Goal: Obtain resource: Obtain resource

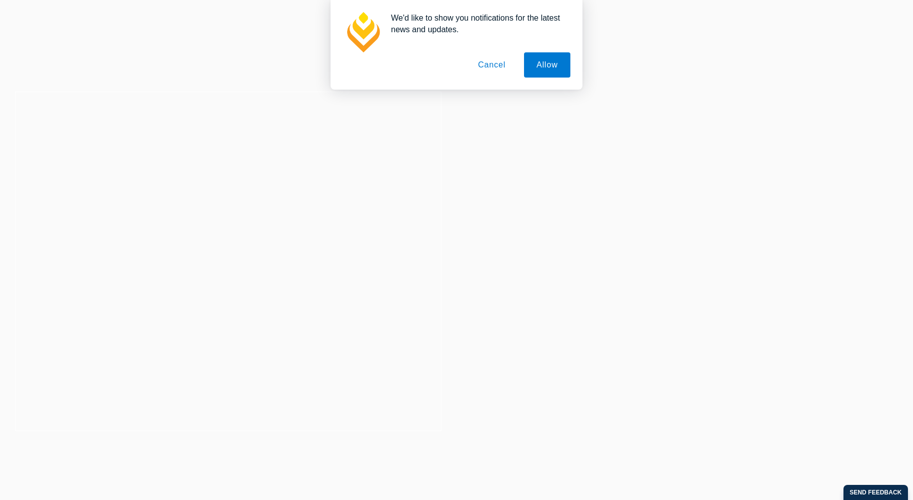
click at [489, 65] on button "Cancel" at bounding box center [491, 64] width 53 height 25
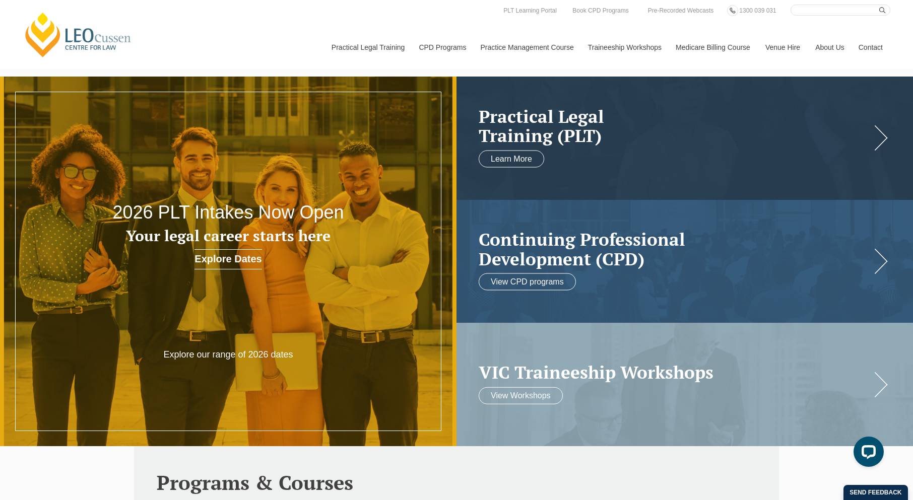
click at [805, 11] on input "Search here" at bounding box center [840, 10] width 100 height 11
type input "Professional Placement Form"
click at [879, 5] on button "submit" at bounding box center [884, 10] width 11 height 11
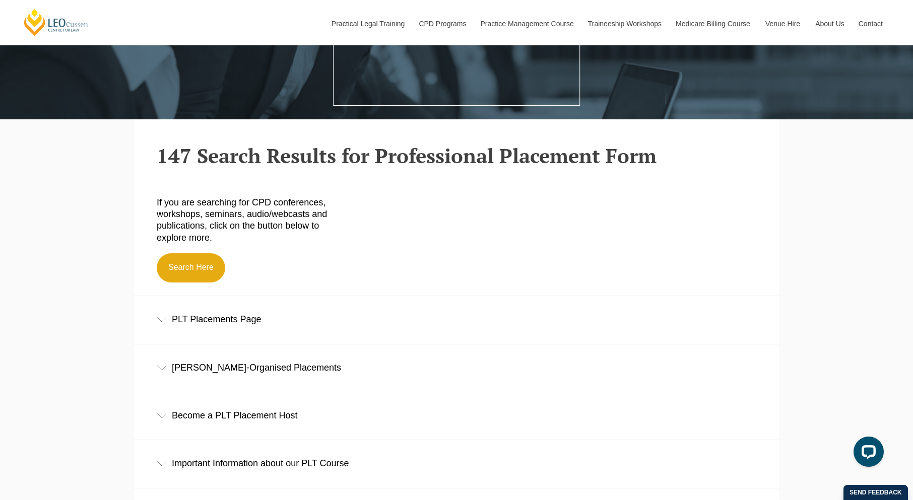
scroll to position [395, 0]
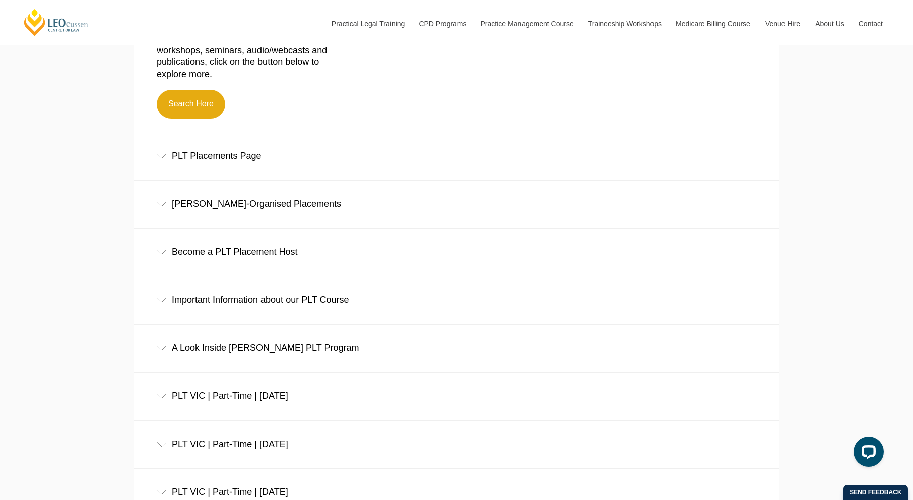
click at [313, 160] on div "PLT Placements Page" at bounding box center [456, 155] width 645 height 47
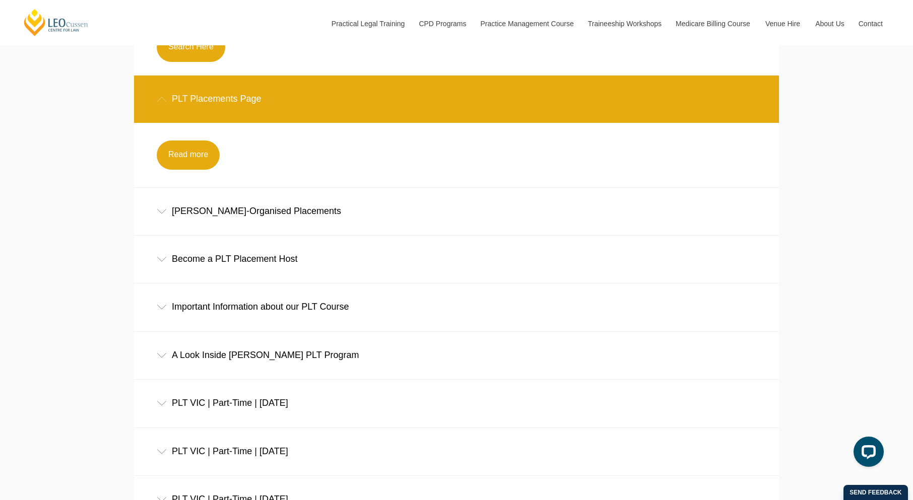
scroll to position [457, 0]
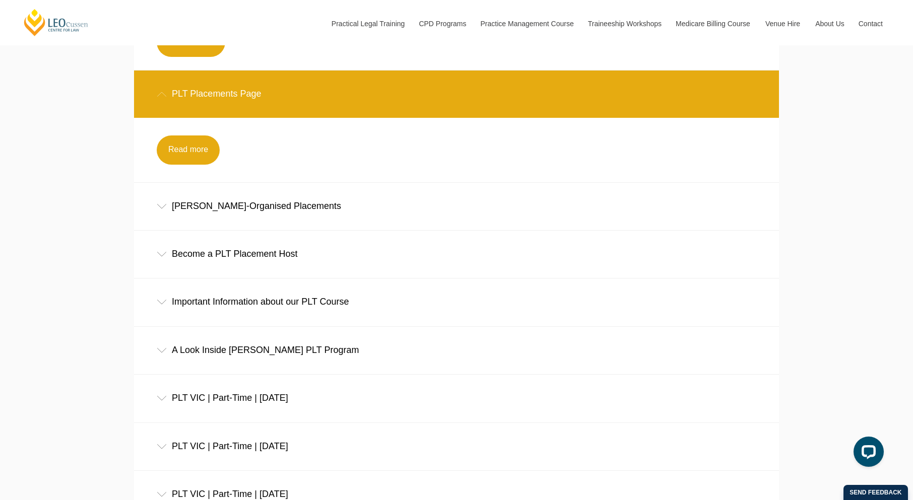
click at [342, 215] on div "Leo Cussen-Organised Placements" at bounding box center [456, 206] width 645 height 47
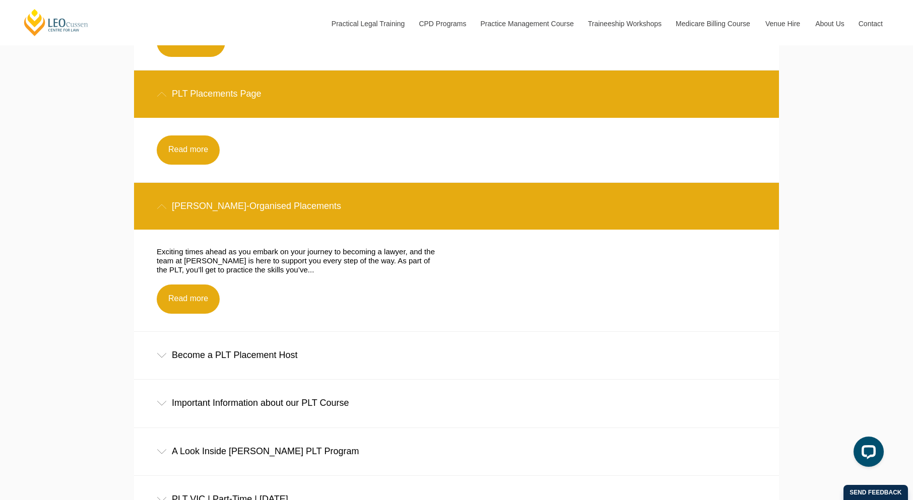
click at [304, 364] on div "Become a PLT Placement Host" at bounding box center [456, 355] width 645 height 47
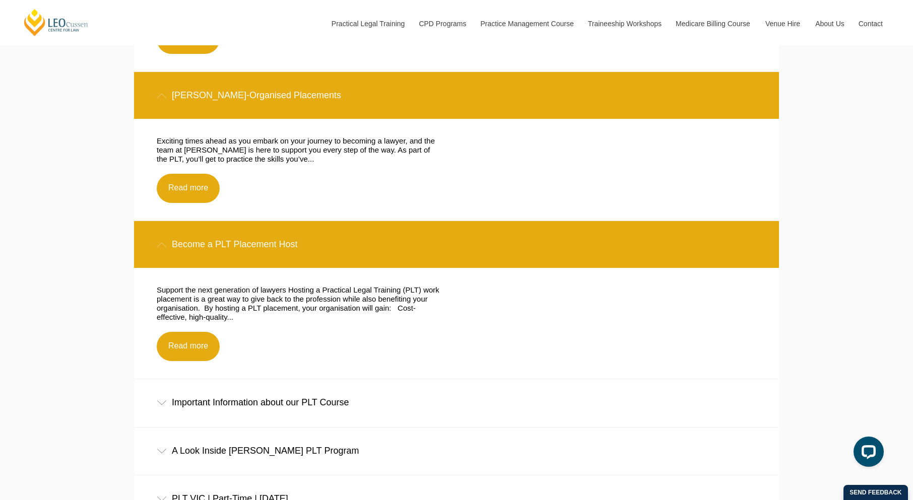
scroll to position [594, 0]
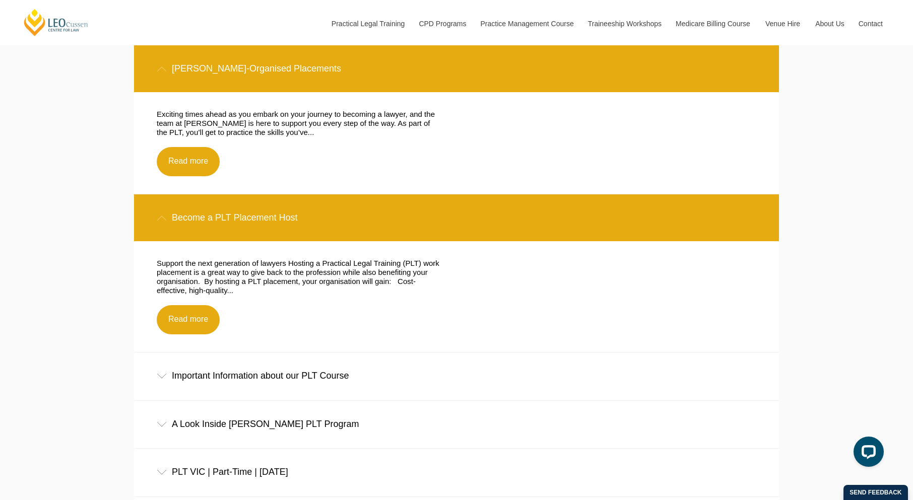
click at [285, 385] on div "Important Information about our PLT Course" at bounding box center [456, 376] width 645 height 47
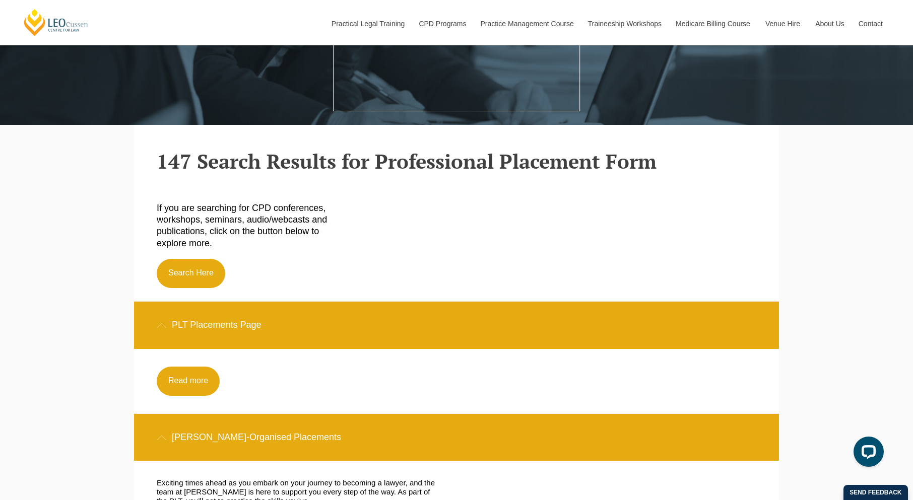
scroll to position [0, 0]
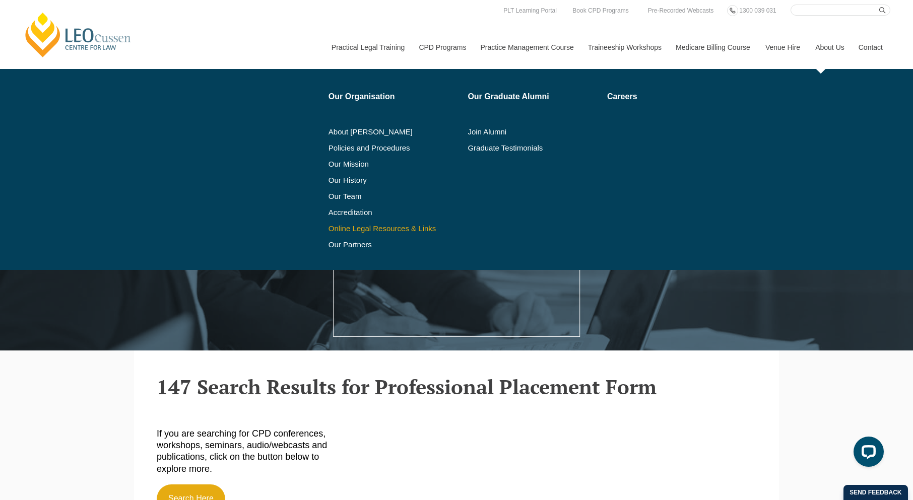
click at [404, 229] on link "Online Legal Resources & Links" at bounding box center [394, 229] width 132 height 8
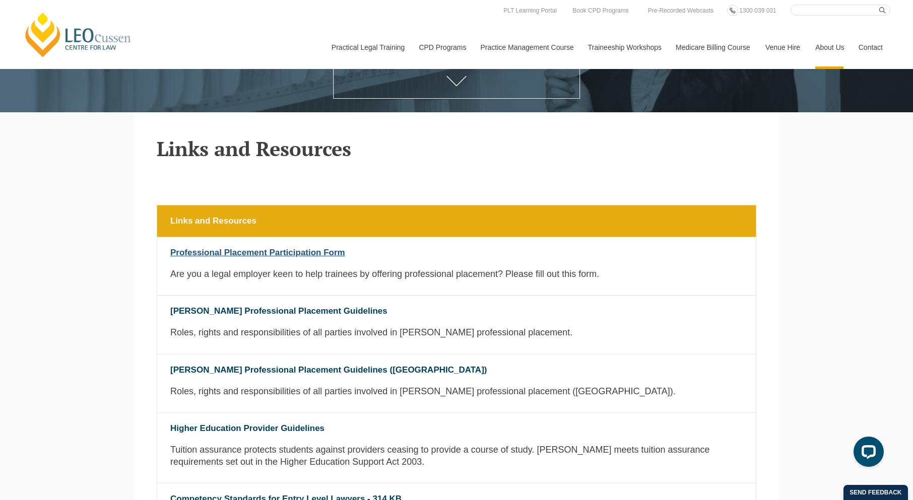
click at [312, 250] on link "Professional Placement Participation Form" at bounding box center [257, 253] width 175 height 10
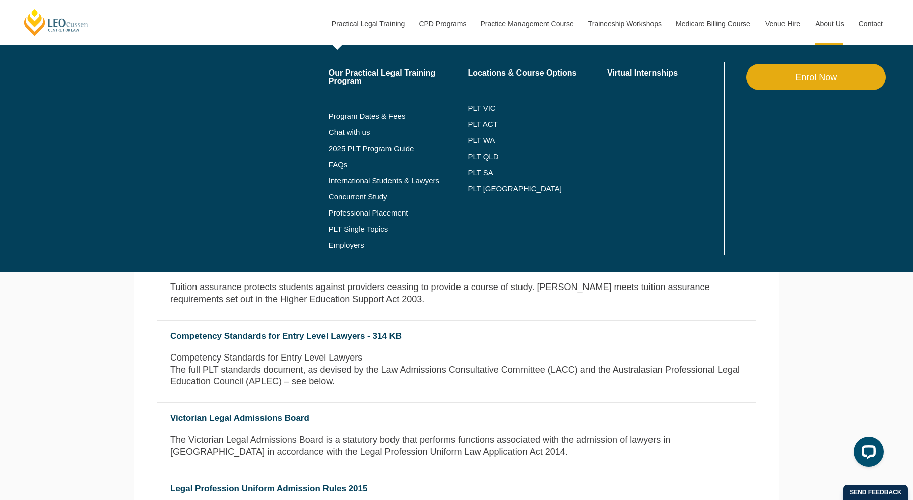
scroll to position [401, 0]
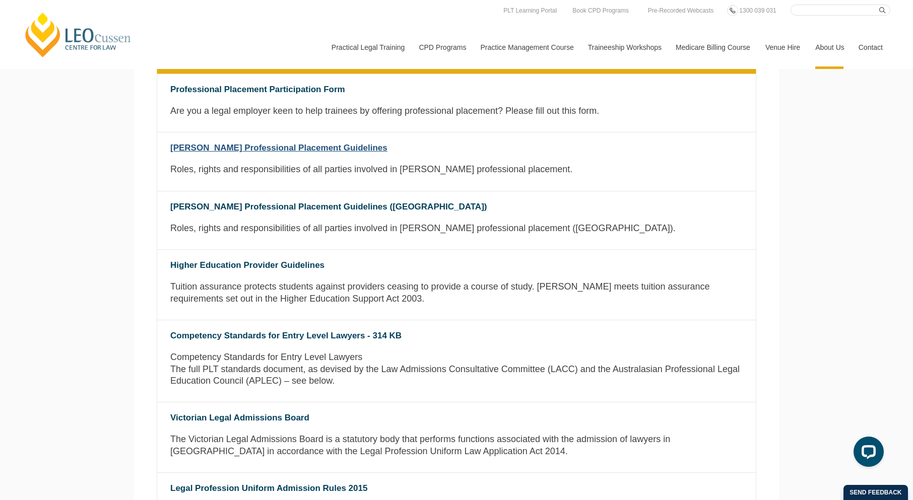
click at [288, 149] on link "[PERSON_NAME] Professional Placement Guidelines" at bounding box center [278, 148] width 217 height 10
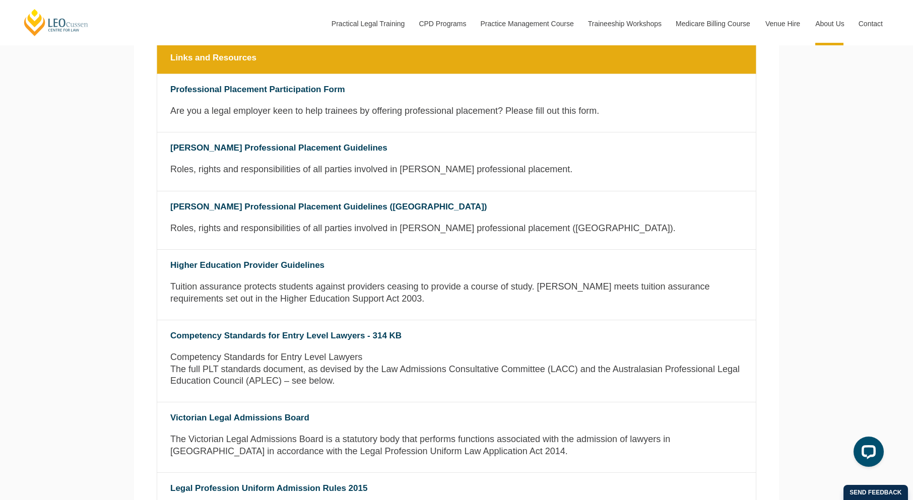
click at [217, 86] on strong "Professional Placement Participation Form" at bounding box center [456, 89] width 598 height 31
click at [217, 94] on link "Professional Placement Participation Form" at bounding box center [257, 90] width 175 height 10
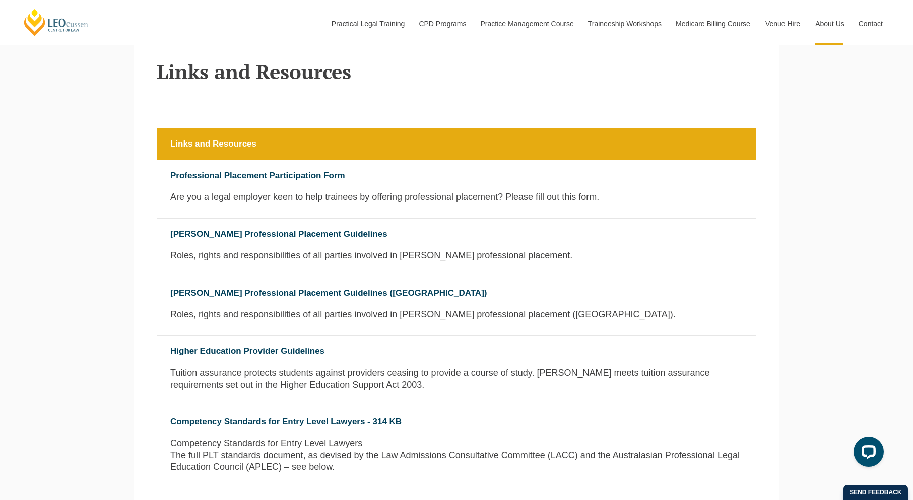
scroll to position [316, 0]
click at [585, 200] on p "Are you a legal employer keen to help trainees by offering professional placeme…" at bounding box center [456, 202] width 598 height 22
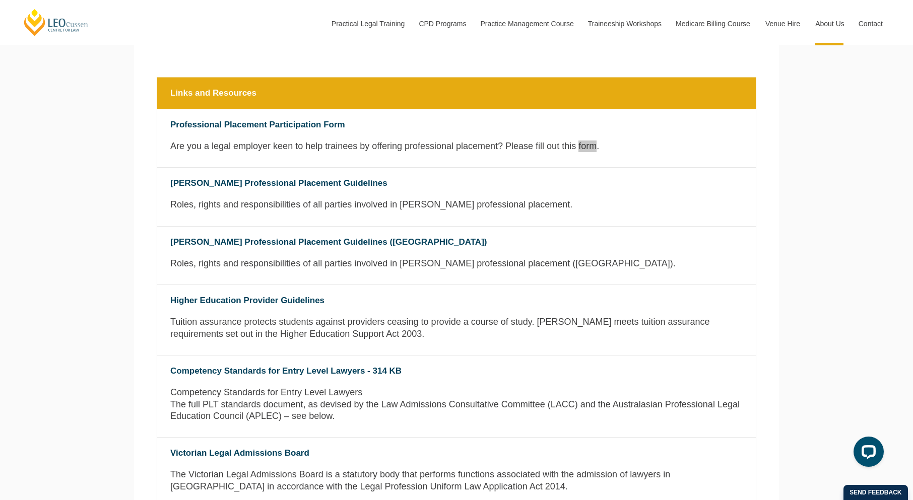
scroll to position [366, 0]
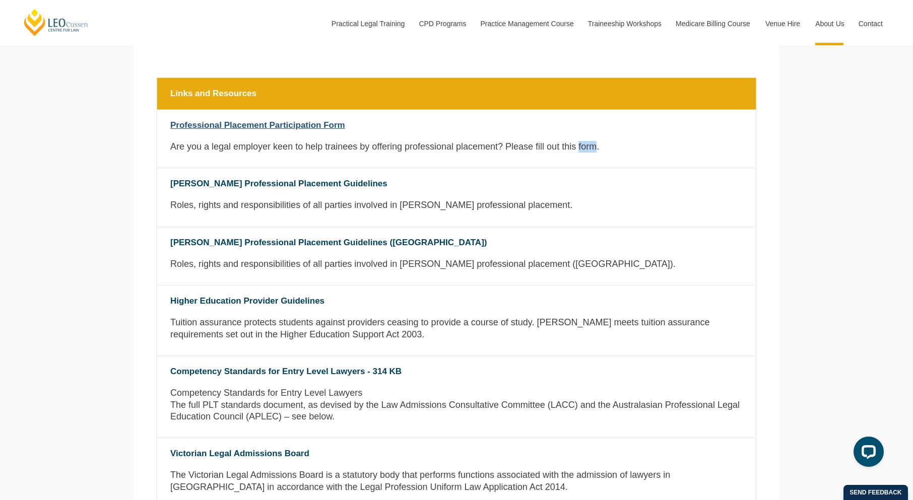
click at [205, 127] on link "Professional Placement Participation Form" at bounding box center [257, 125] width 175 height 10
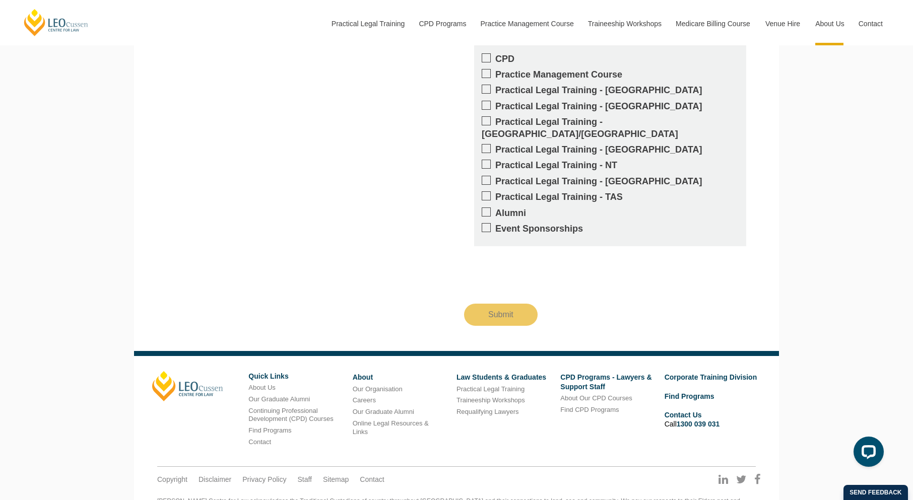
scroll to position [1416, 0]
